Goal: Information Seeking & Learning: Learn about a topic

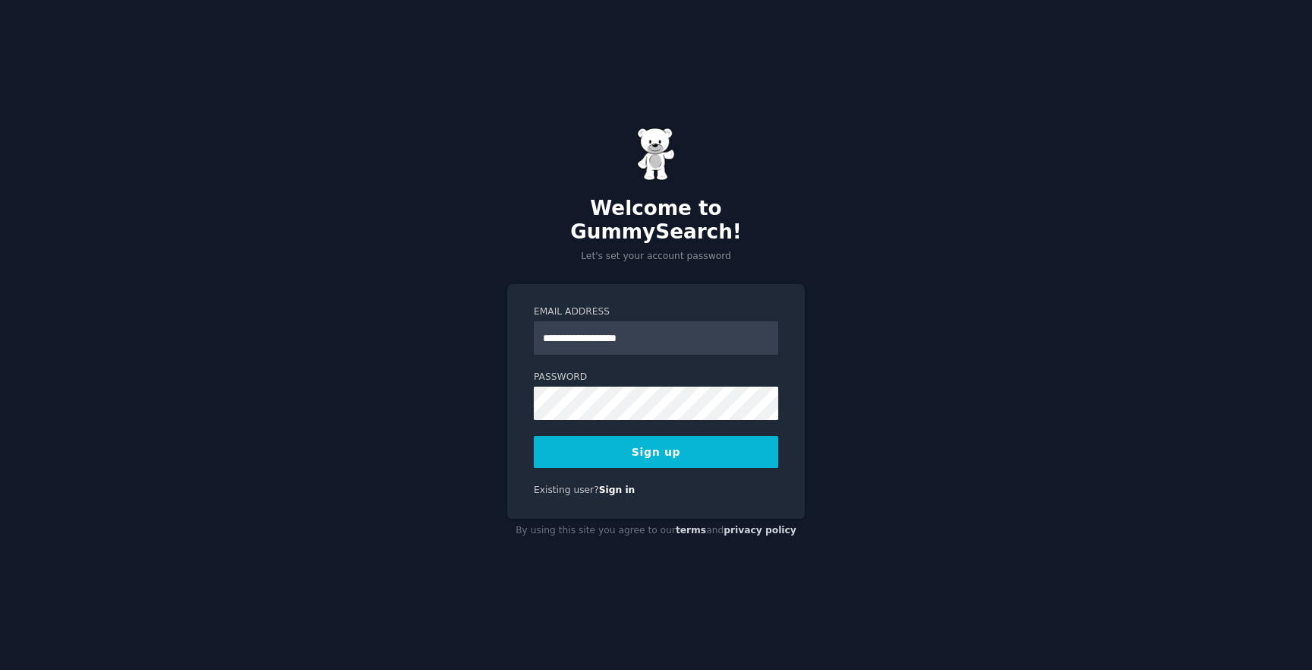
type input "**********"
click at [670, 436] on button "Sign up" at bounding box center [656, 452] width 244 height 32
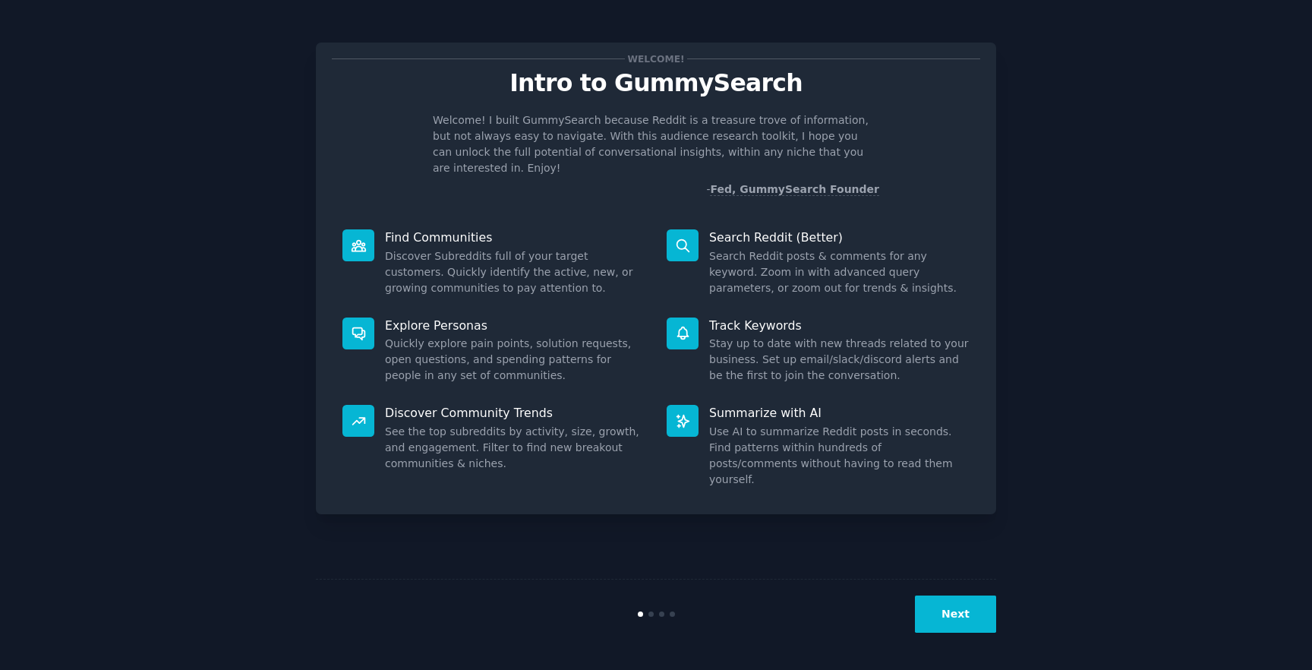
click at [448, 317] on p "Explore Personas" at bounding box center [515, 325] width 260 height 16
click at [365, 325] on icon at bounding box center [359, 333] width 16 height 16
click at [959, 616] on button "Next" at bounding box center [955, 613] width 81 height 37
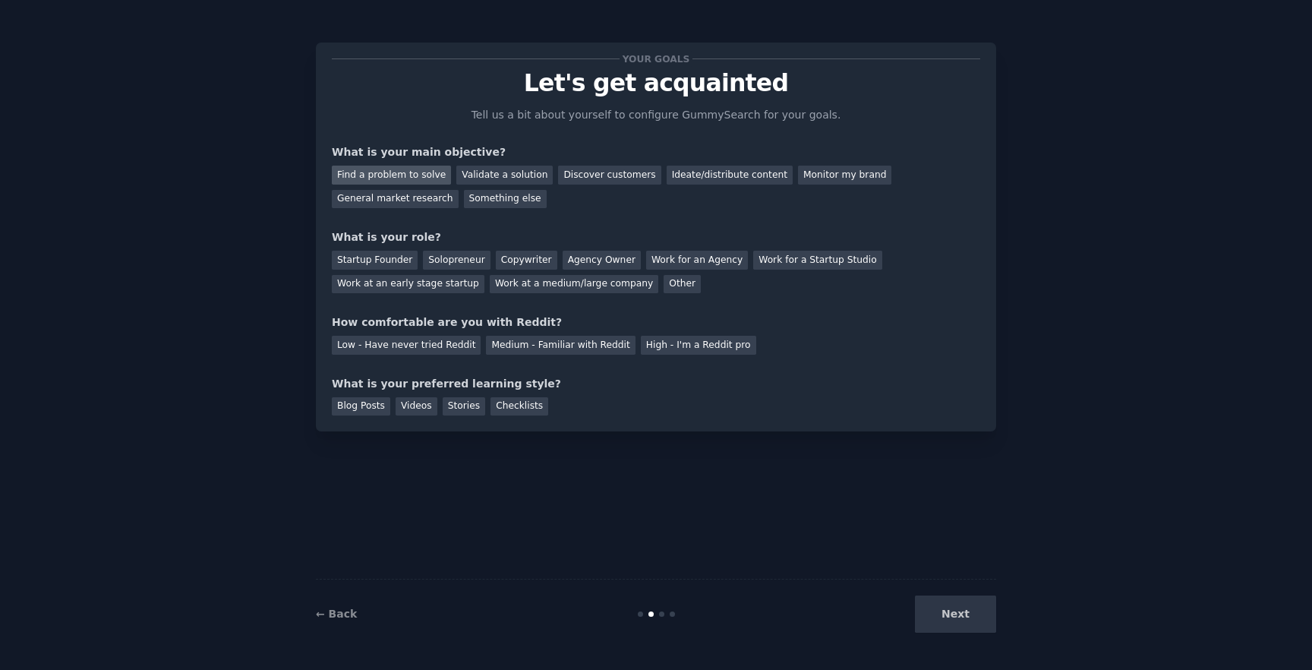
click at [381, 176] on div "Find a problem to solve" at bounding box center [391, 175] width 119 height 19
click at [447, 258] on div "Solopreneur" at bounding box center [456, 260] width 67 height 19
click at [657, 350] on div "High - I'm a Reddit pro" at bounding box center [698, 345] width 115 height 19
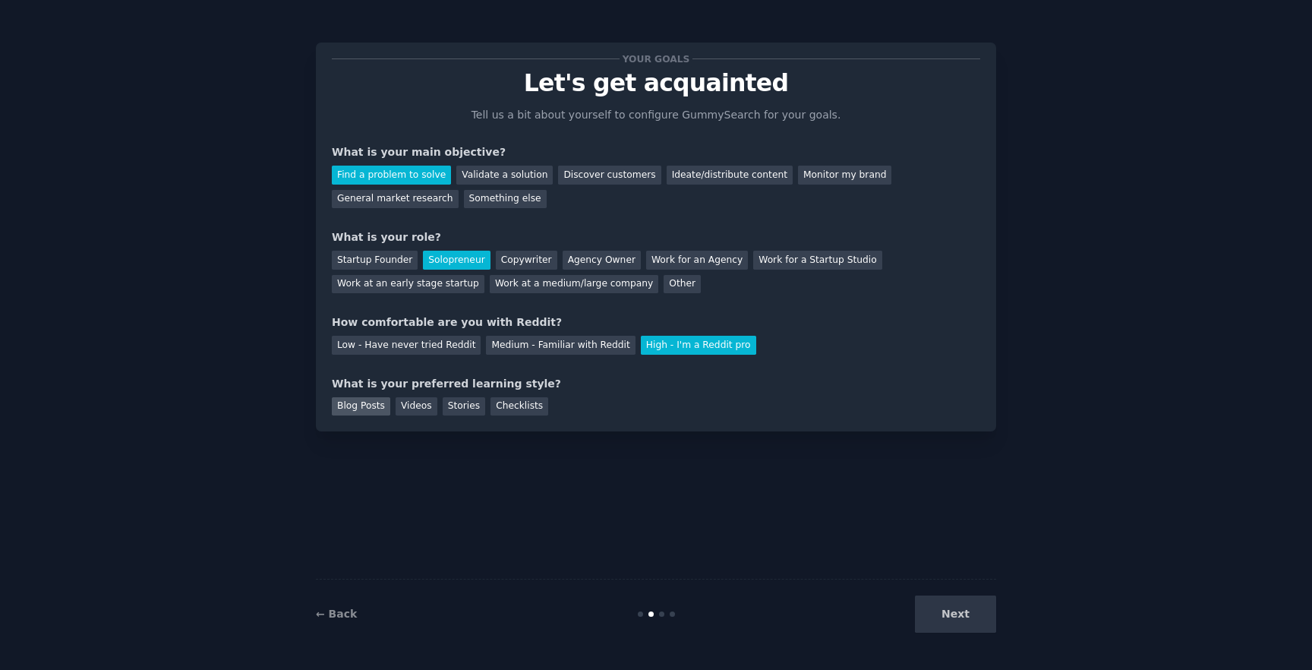
click at [358, 407] on div "Blog Posts" at bounding box center [361, 406] width 58 height 19
click at [462, 405] on div "Stories" at bounding box center [464, 406] width 43 height 19
click at [510, 406] on div "Checklists" at bounding box center [519, 406] width 58 height 19
click at [365, 403] on div "Blog Posts" at bounding box center [361, 406] width 58 height 19
click at [959, 610] on button "Next" at bounding box center [955, 613] width 81 height 37
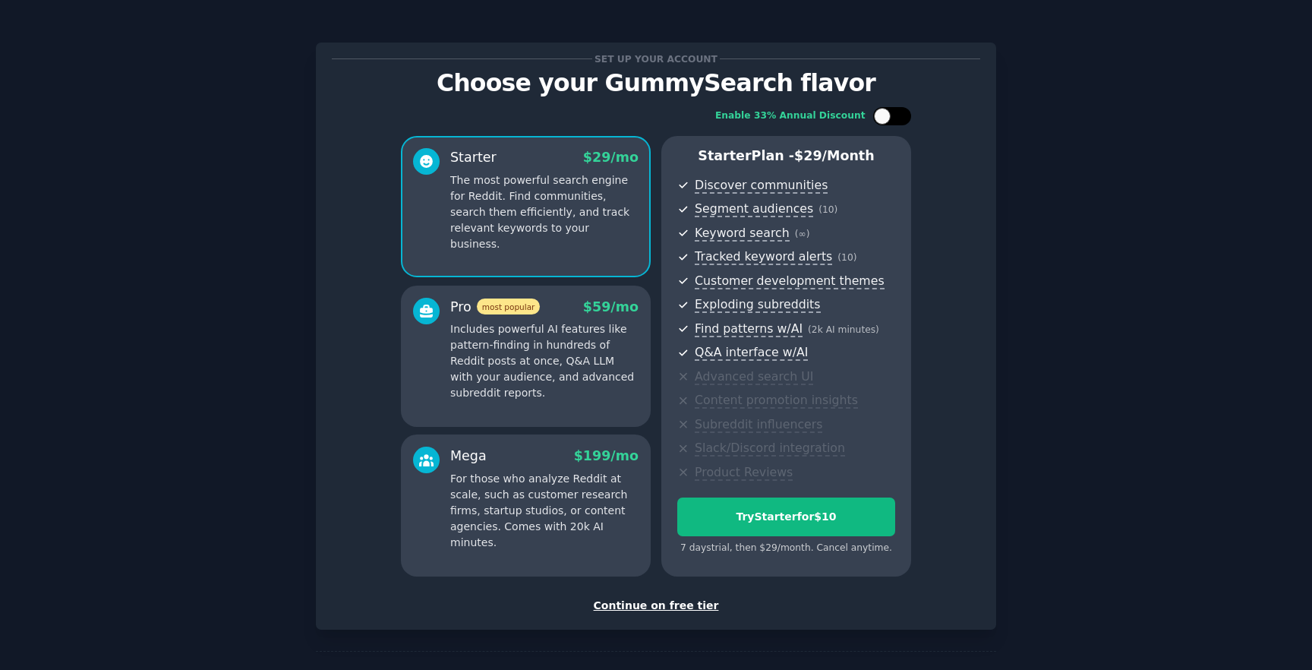
click at [885, 118] on div at bounding box center [882, 116] width 17 height 17
click at [903, 117] on div at bounding box center [902, 116] width 17 height 17
click at [881, 121] on div at bounding box center [882, 116] width 17 height 17
click at [900, 118] on div at bounding box center [902, 116] width 17 height 17
checkbox input "false"
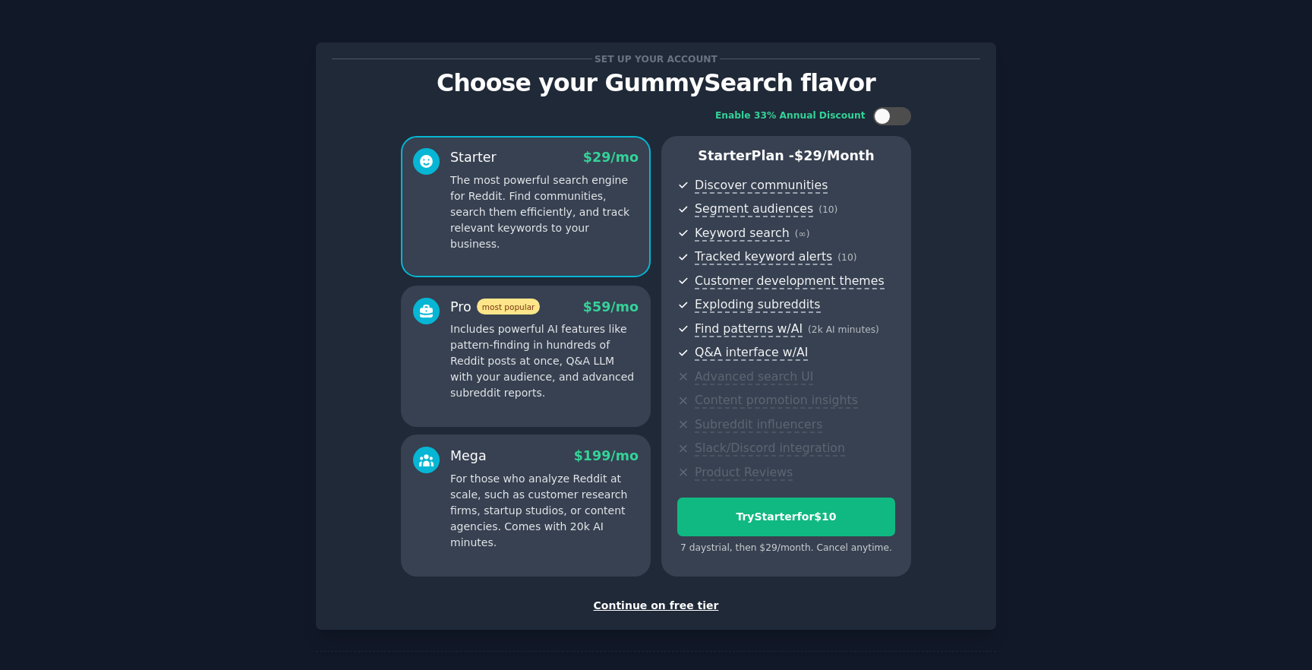
click at [695, 604] on div "Continue on free tier" at bounding box center [656, 605] width 648 height 16
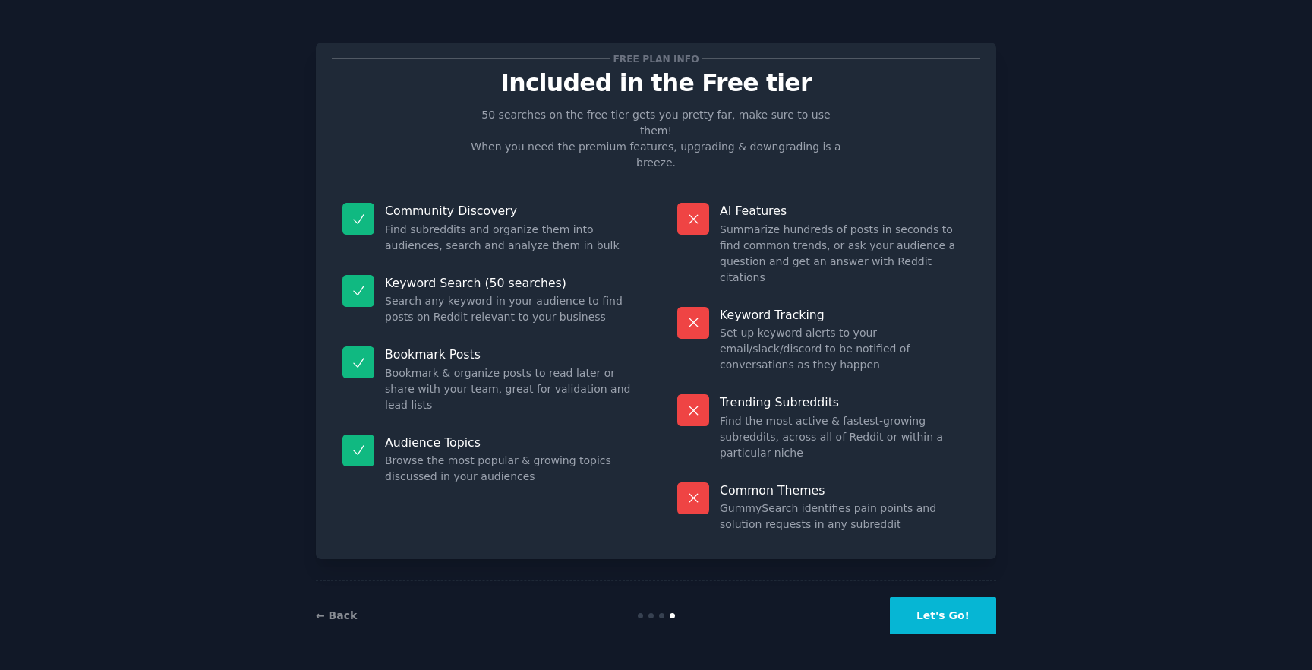
click at [935, 610] on button "Let's Go!" at bounding box center [943, 615] width 106 height 37
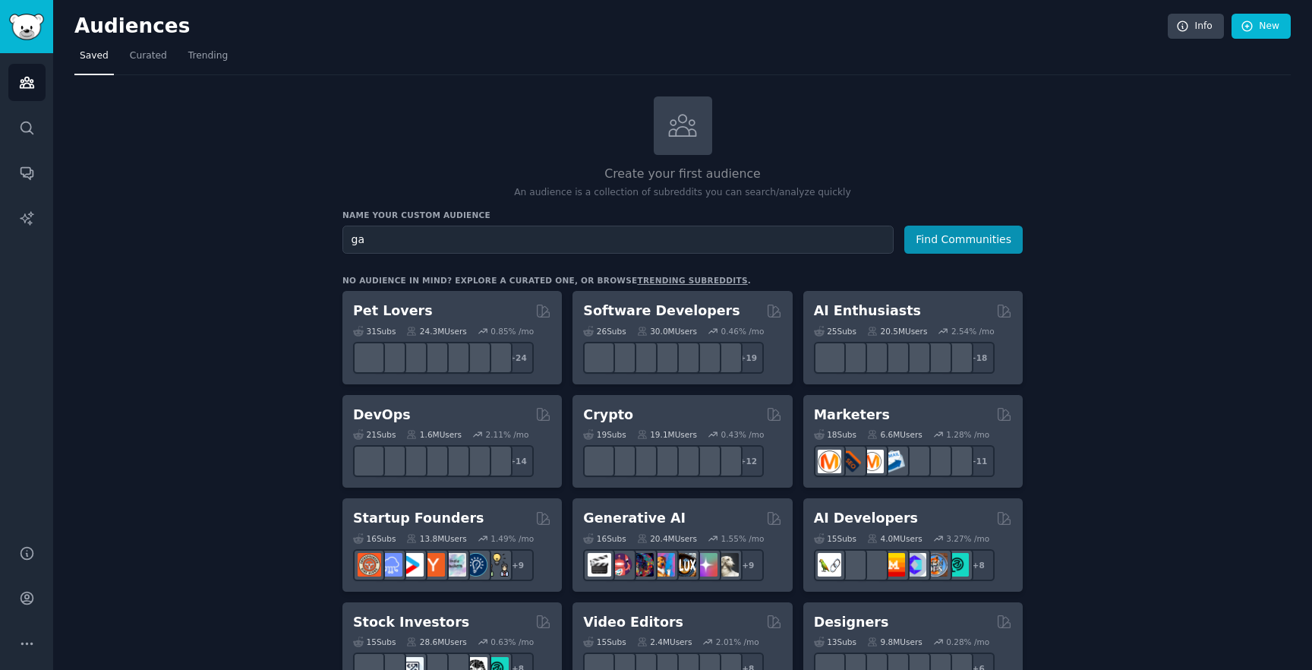
type input "g"
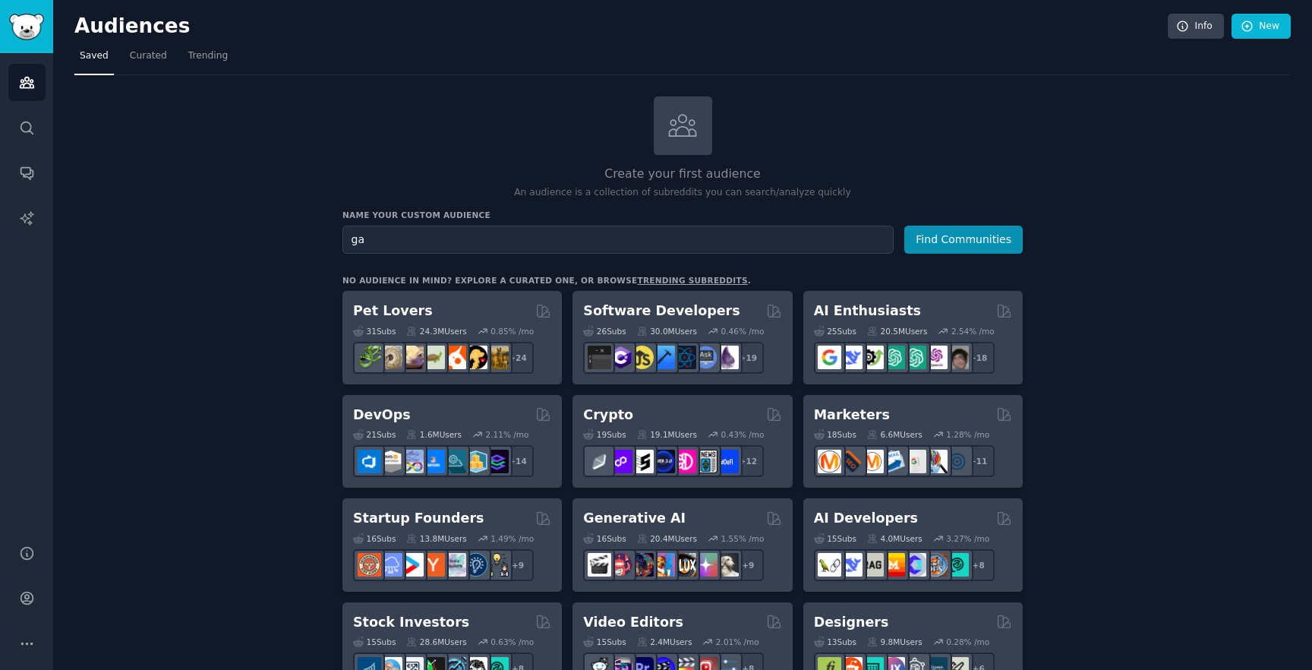
type input "g"
type input "law firm associates and partners"
click at [904, 225] on button "Find Communities" at bounding box center [963, 239] width 118 height 28
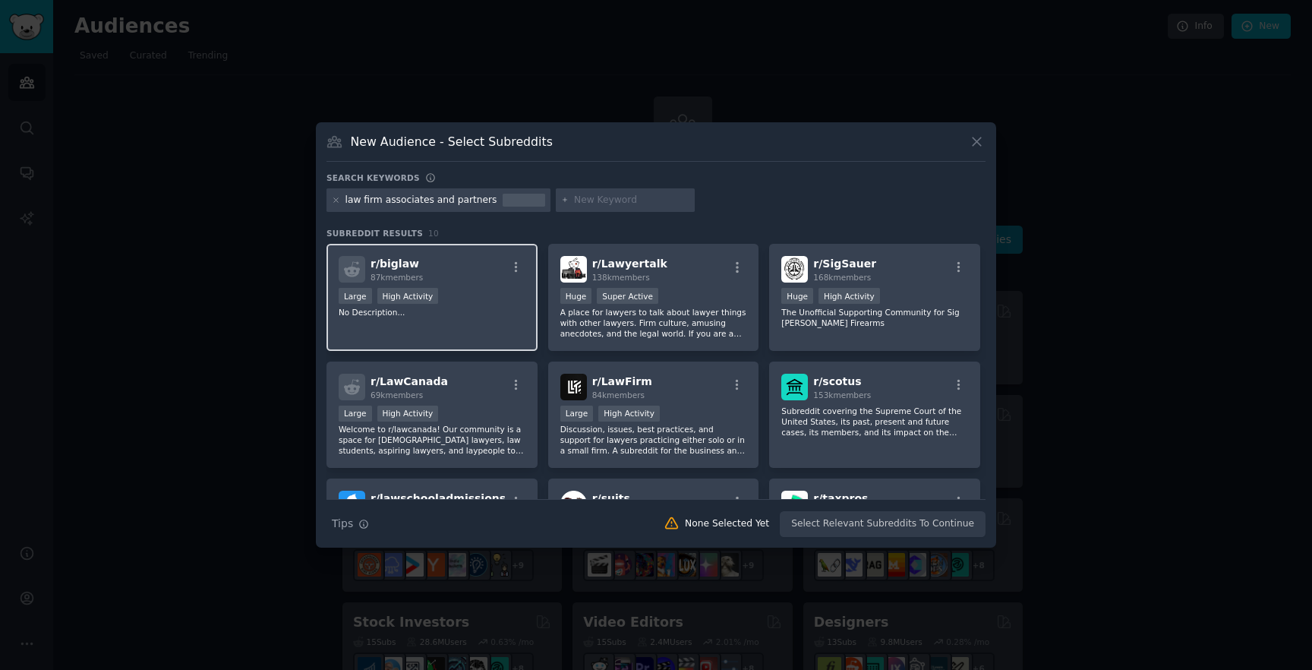
click at [509, 320] on div "r/ biglaw 87k members Large High Activity No Description..." at bounding box center [431, 297] width 211 height 107
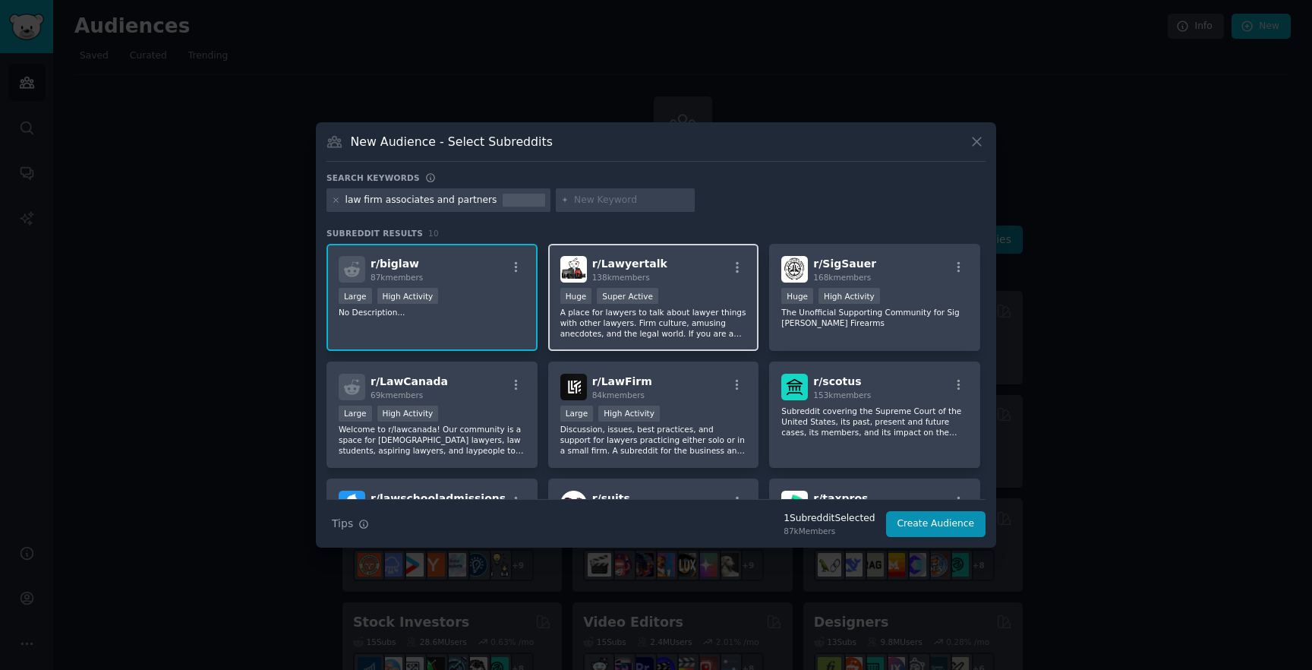
click at [697, 333] on p "A place for lawyers to talk about lawyer things with other lawyers. Firm cultur…" at bounding box center [653, 323] width 187 height 32
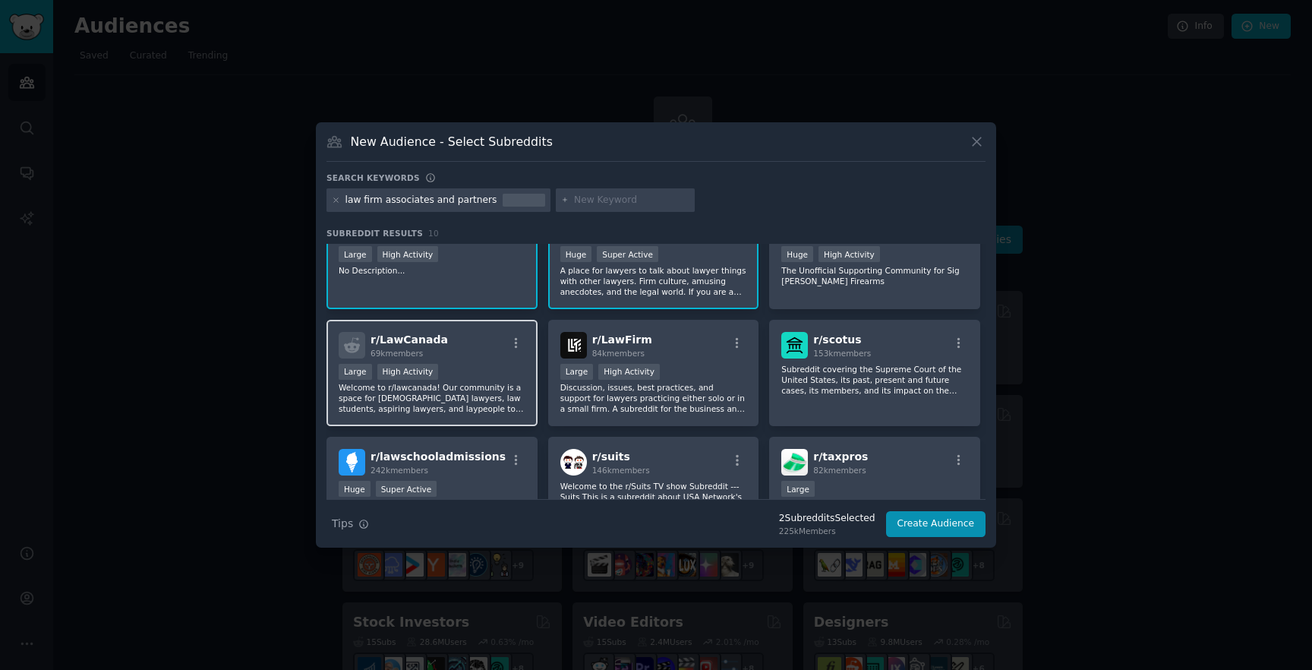
scroll to position [116, 0]
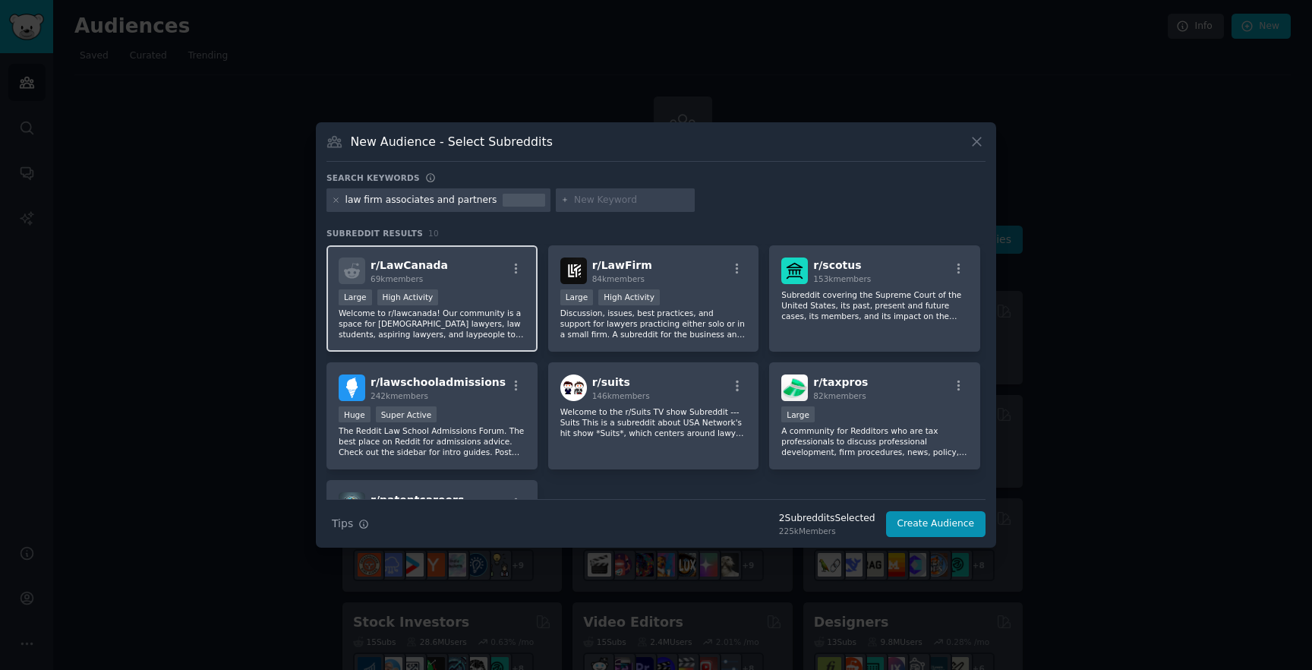
click at [484, 345] on div "r/ LawCanada 69k members Large High Activity Welcome to r/lawcanada! Our commun…" at bounding box center [431, 298] width 211 height 107
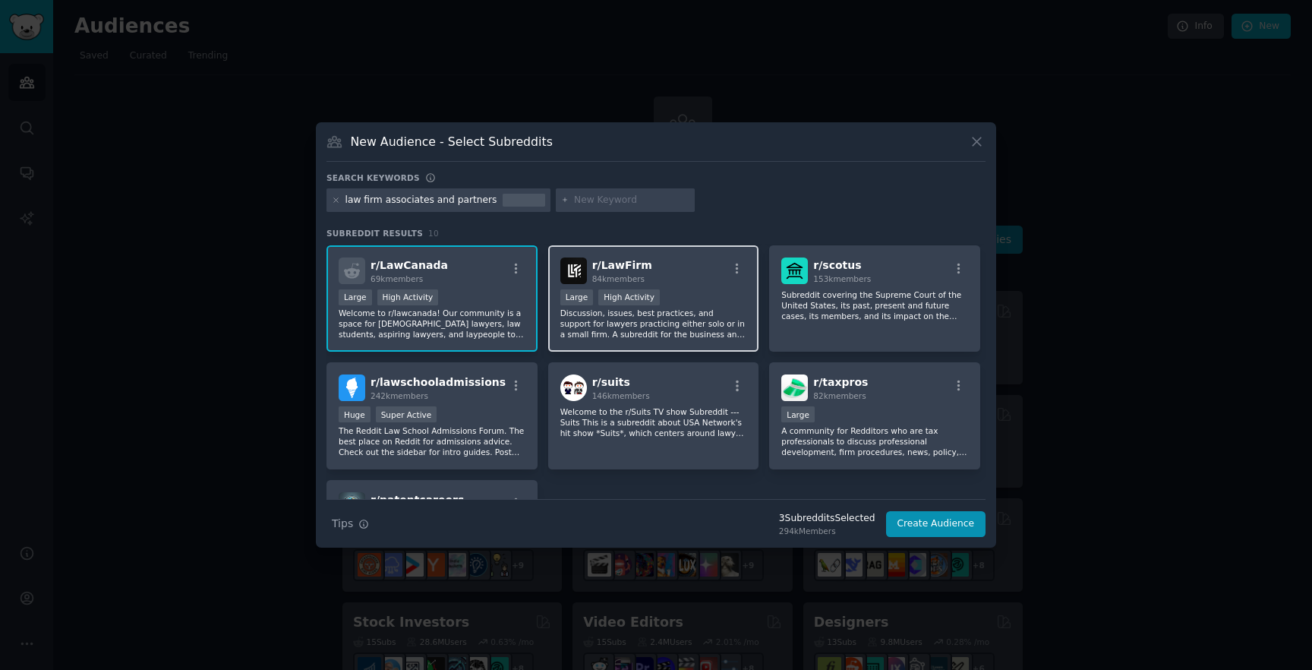
click at [637, 337] on p "Discussion, issues, best practices, and support for lawyers practicing either s…" at bounding box center [653, 323] width 187 height 32
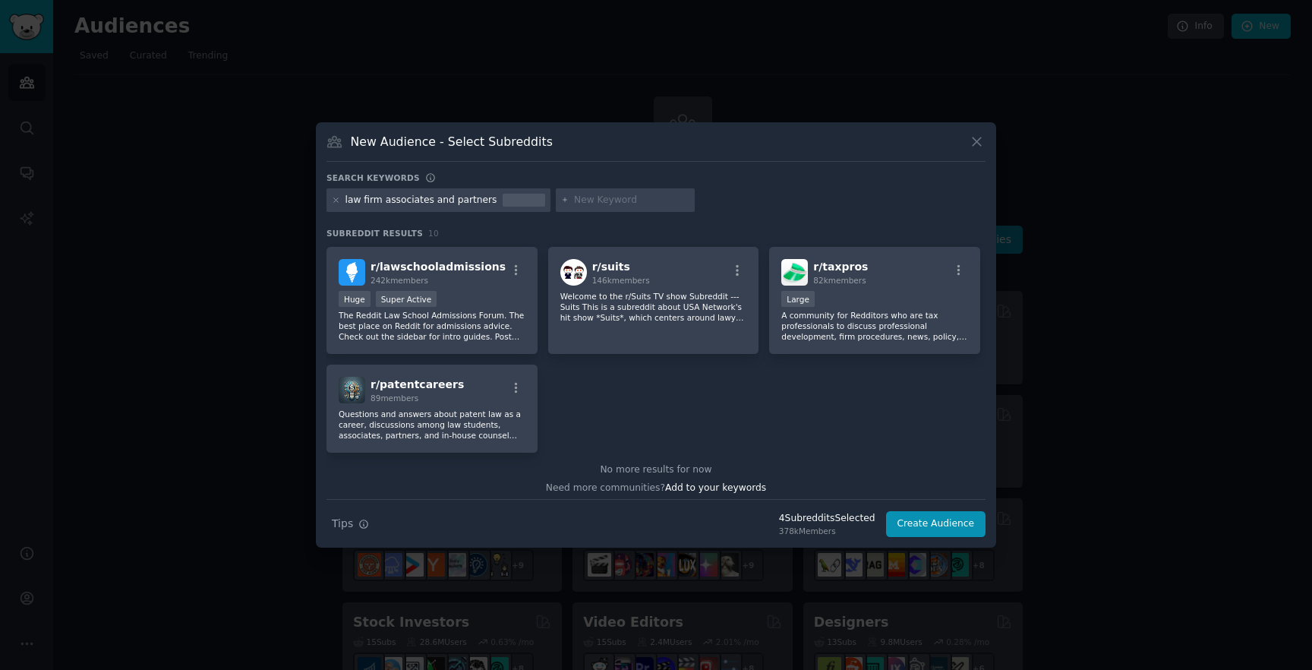
scroll to position [238, 0]
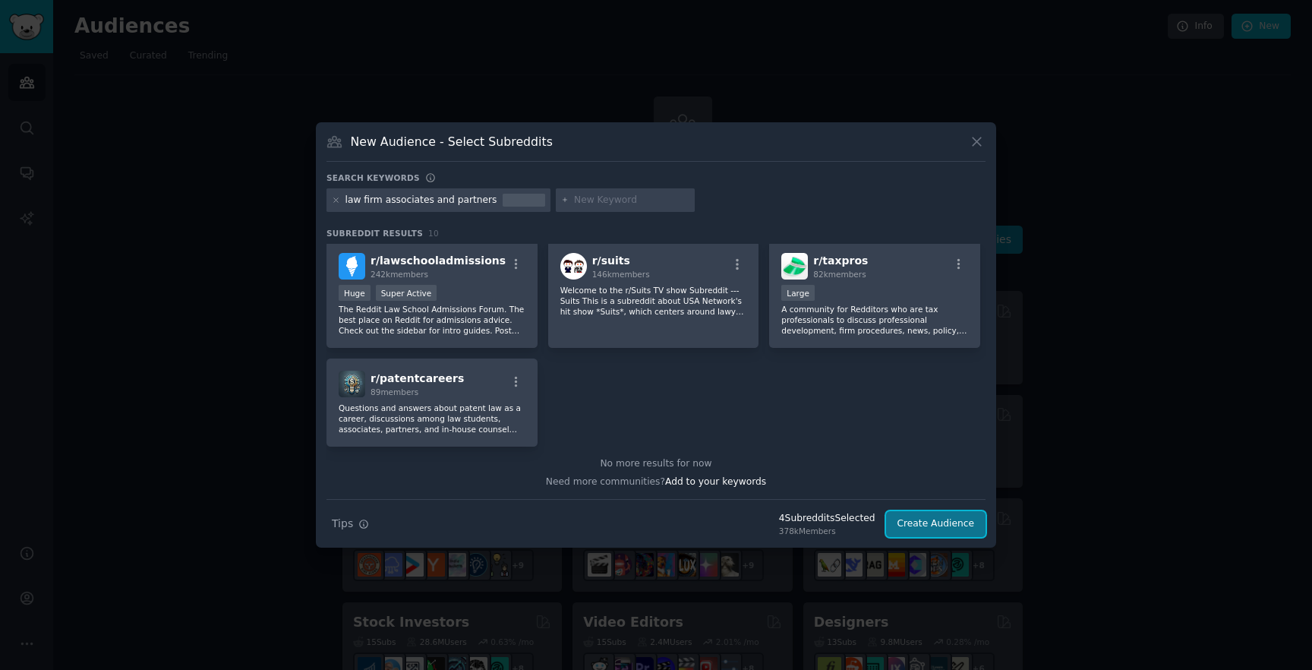
click at [932, 525] on button "Create Audience" at bounding box center [936, 524] width 100 height 26
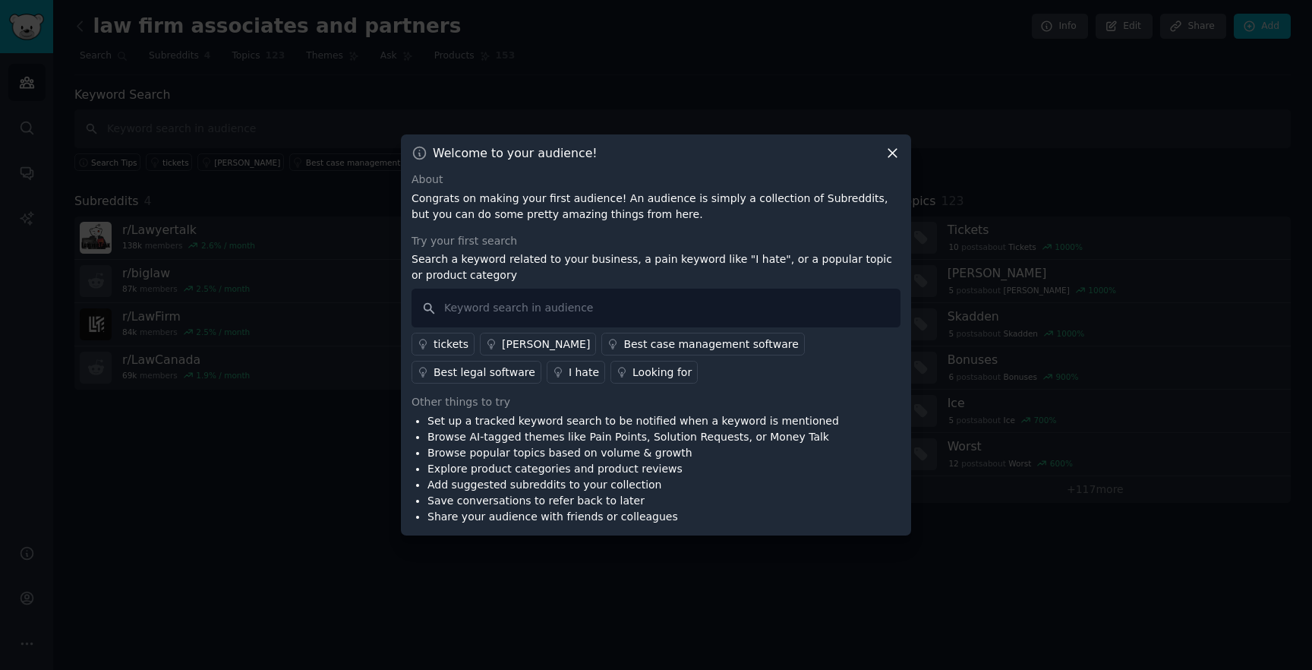
click at [535, 364] on div "Best legal software" at bounding box center [484, 372] width 102 height 16
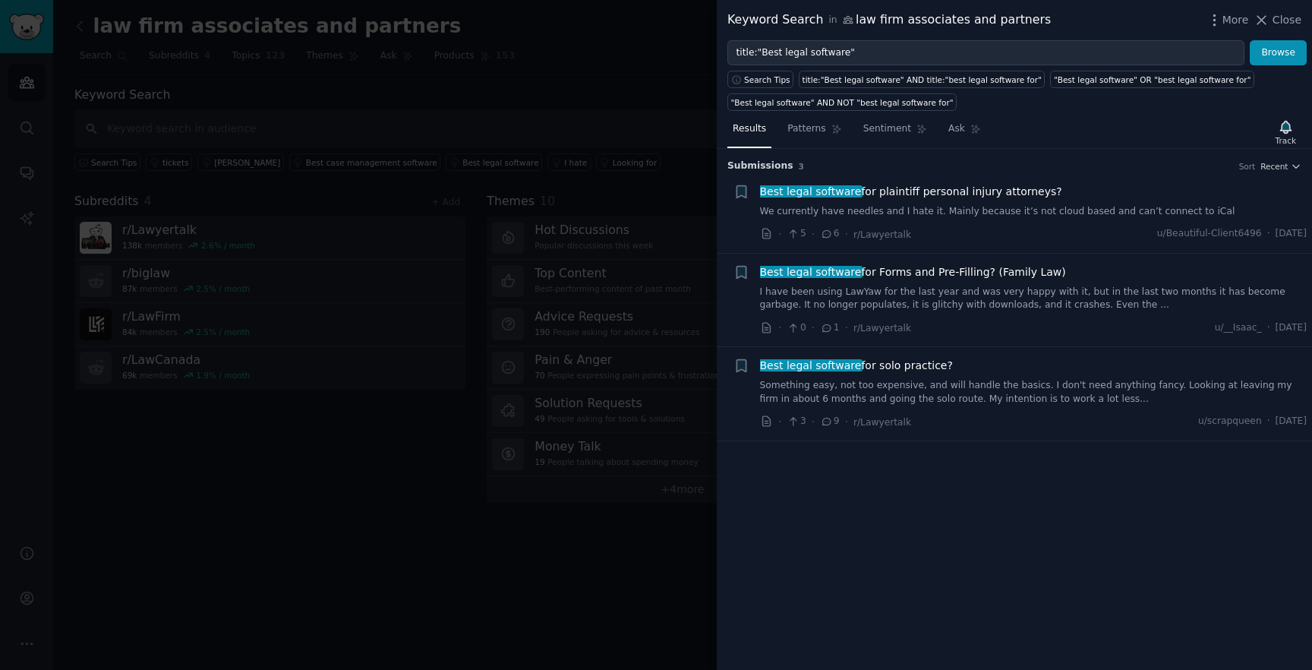
click at [960, 402] on link "Something easy, not too expensive, and will handle the basics. I don't need any…" at bounding box center [1033, 392] width 547 height 27
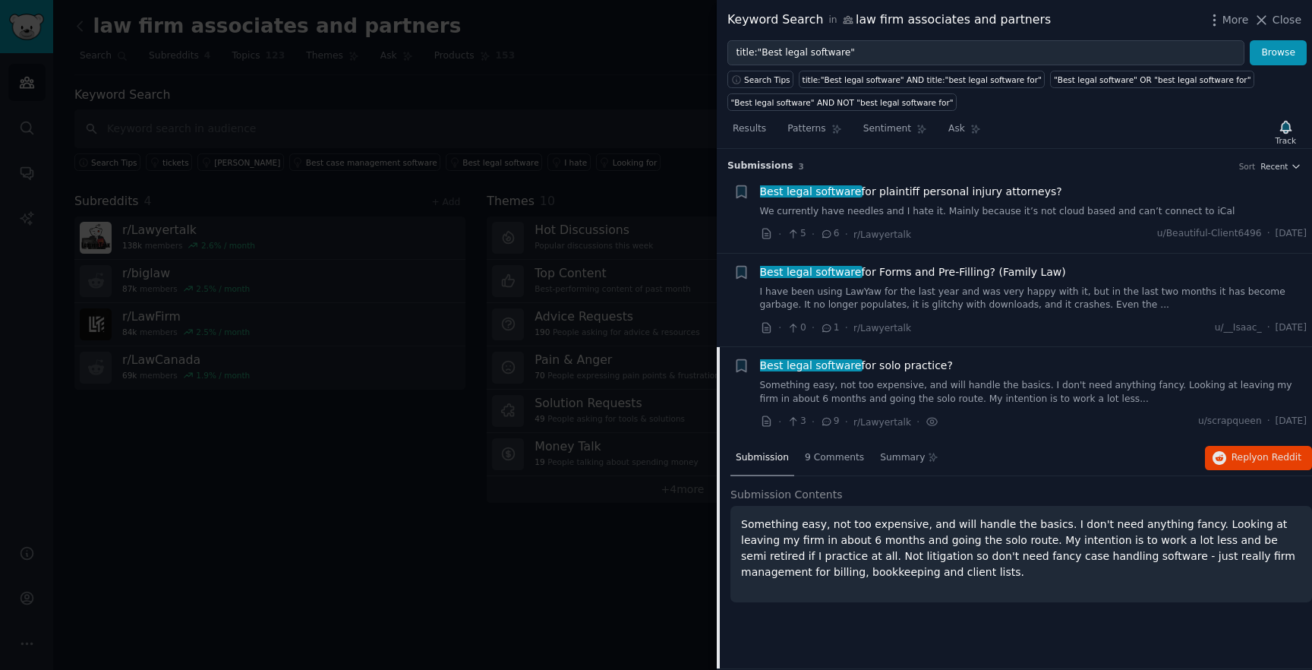
click at [1028, 404] on link "Something easy, not too expensive, and will handle the basics. I don't need any…" at bounding box center [1033, 392] width 547 height 27
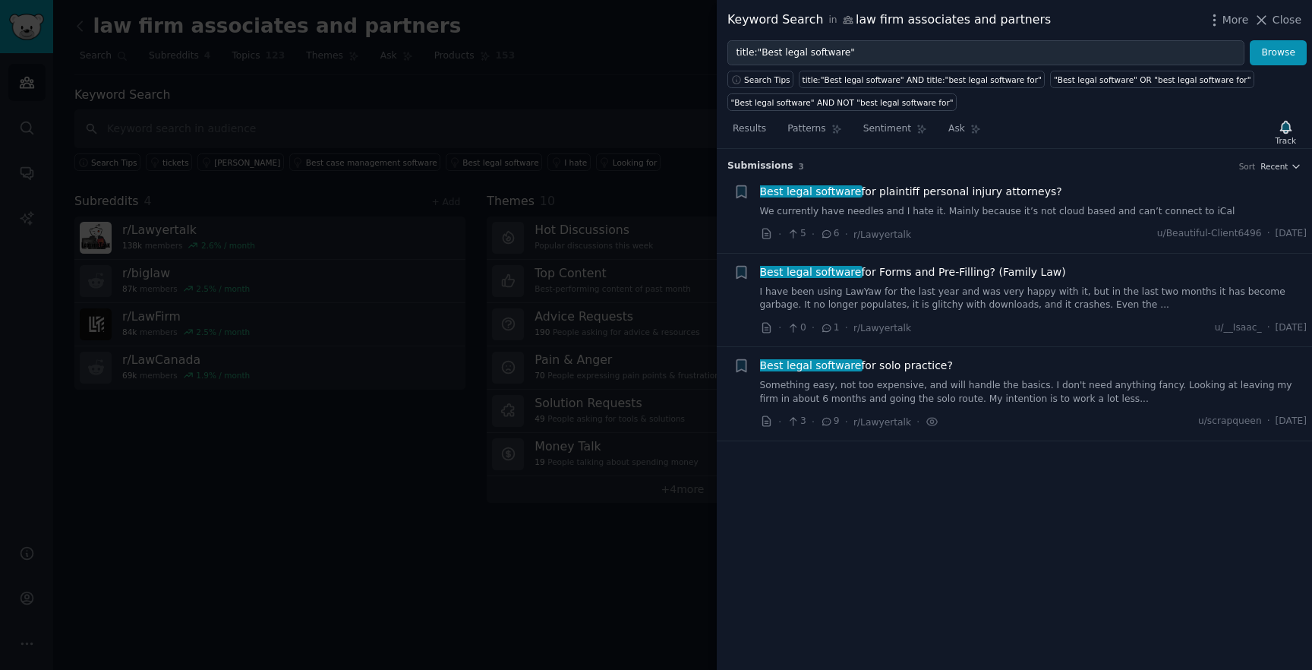
click at [1051, 314] on div "Best legal software for Forms and Pre-Filling? (Family Law) I have been using L…" at bounding box center [1033, 300] width 547 height 72
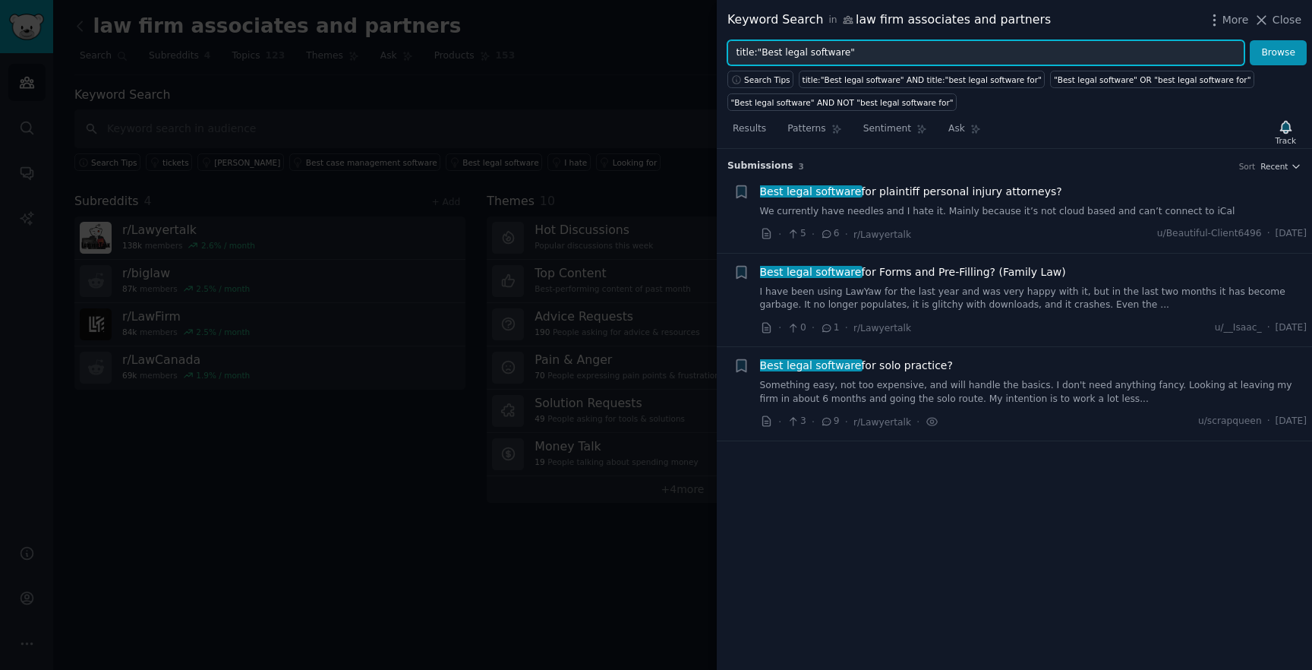
click at [854, 55] on input "title:"Best legal software"" at bounding box center [985, 53] width 517 height 26
drag, startPoint x: 764, startPoint y: 53, endPoint x: 844, endPoint y: 55, distance: 80.5
click at [844, 55] on input "title:"Best legal software"" at bounding box center [985, 53] width 517 height 26
type input "title:"best software""
click at [1250, 40] on button "Browse" at bounding box center [1278, 53] width 57 height 26
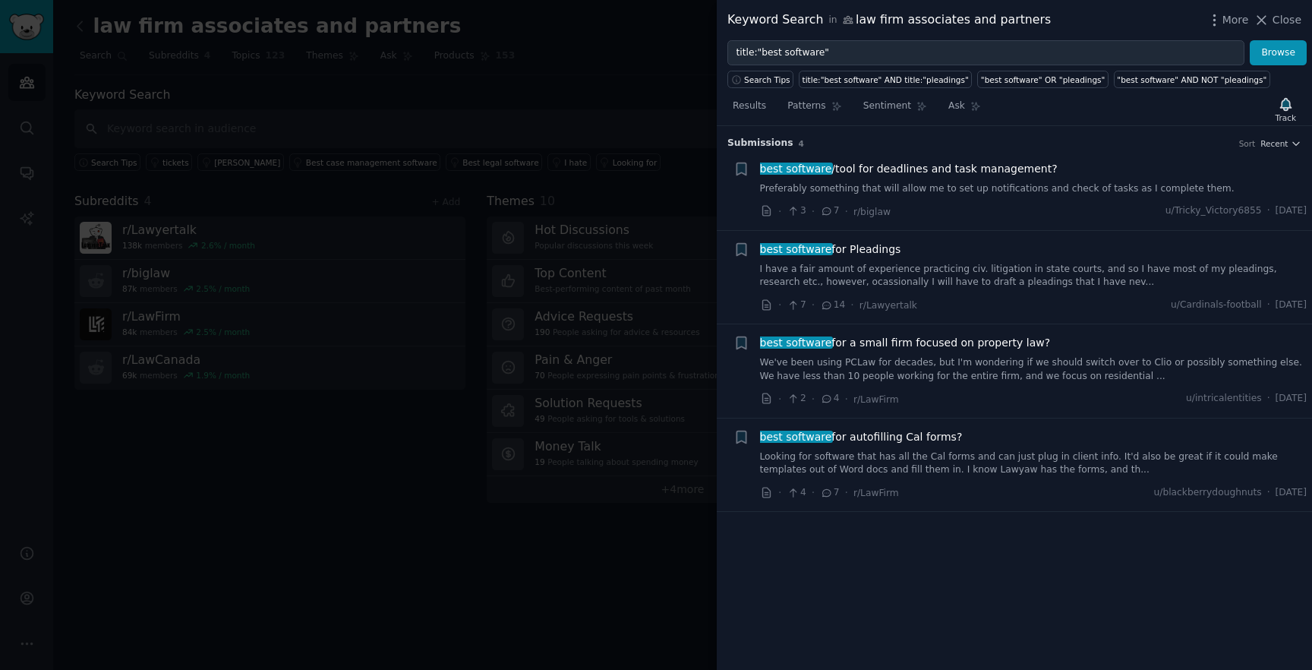
click at [279, 486] on div at bounding box center [656, 335] width 1312 height 670
